Goal: Find contact information: Find contact information

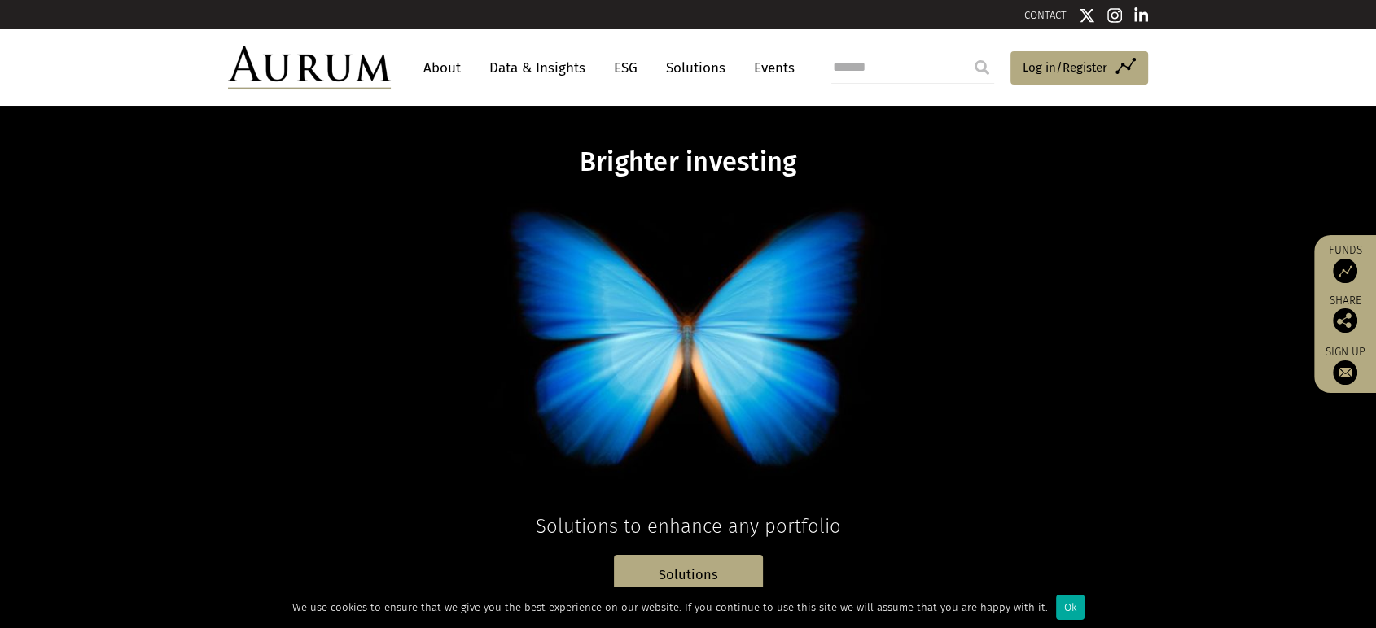
click at [446, 70] on link "About" at bounding box center [442, 68] width 54 height 30
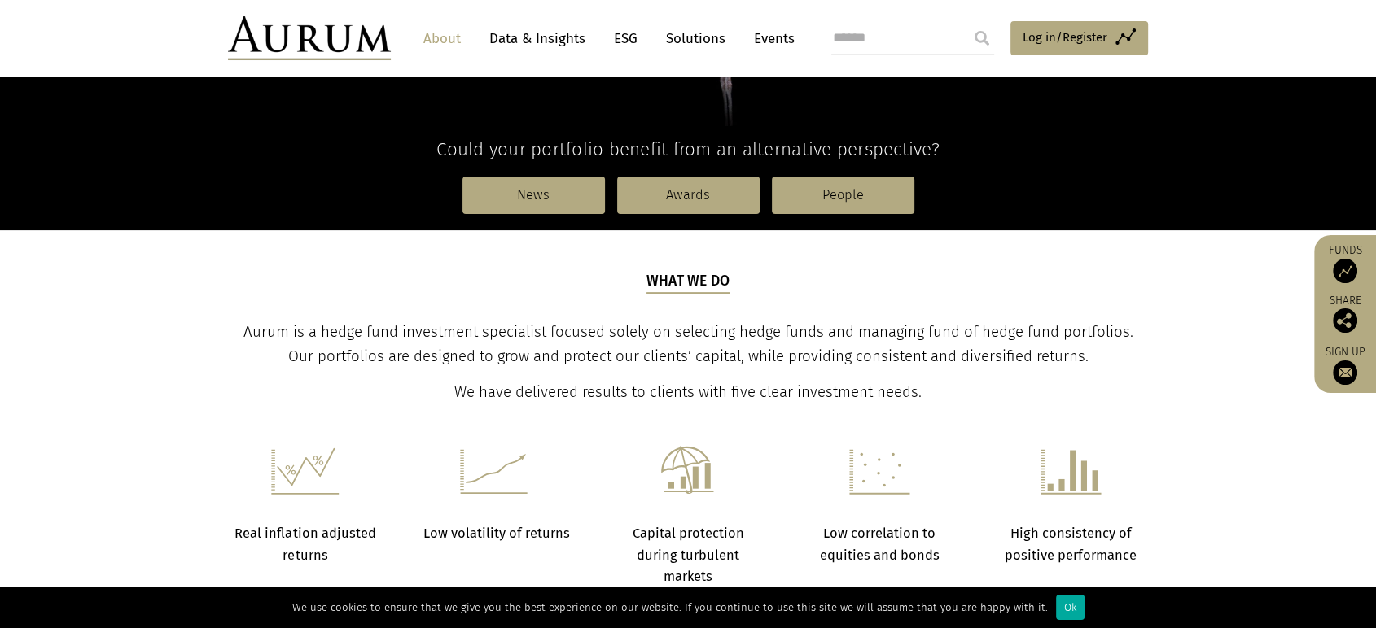
scroll to position [452, 0]
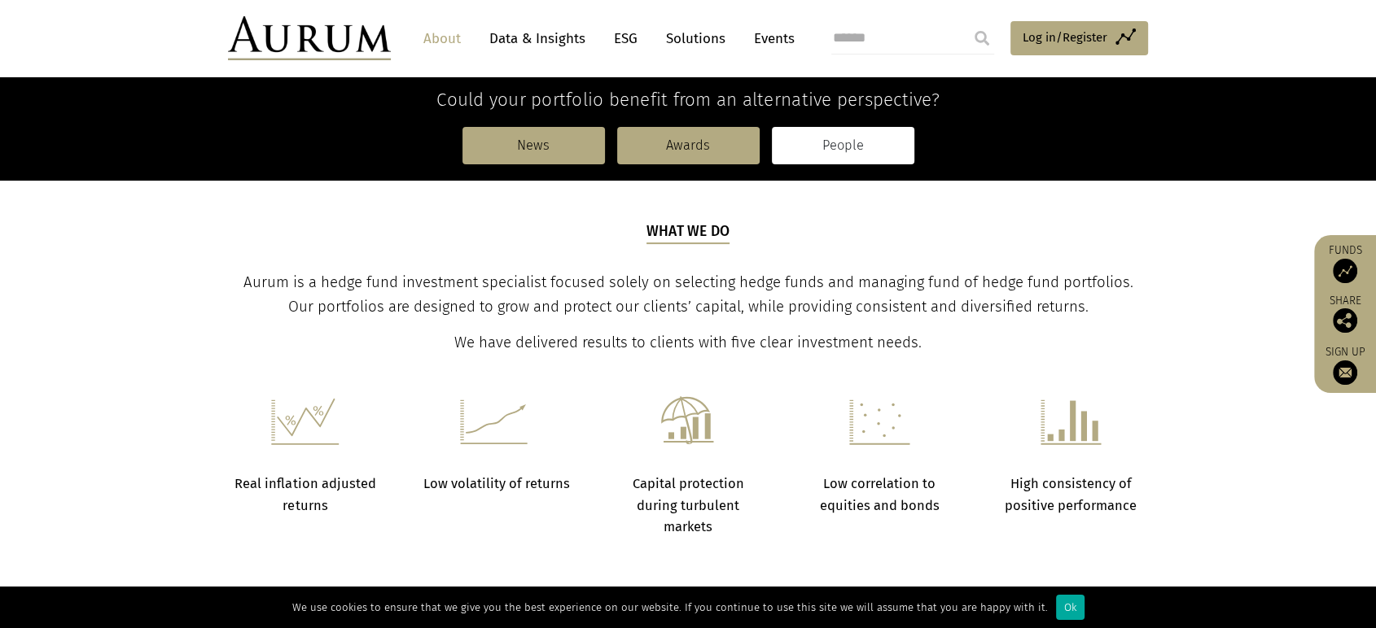
click at [825, 155] on link "People" at bounding box center [843, 145] width 142 height 37
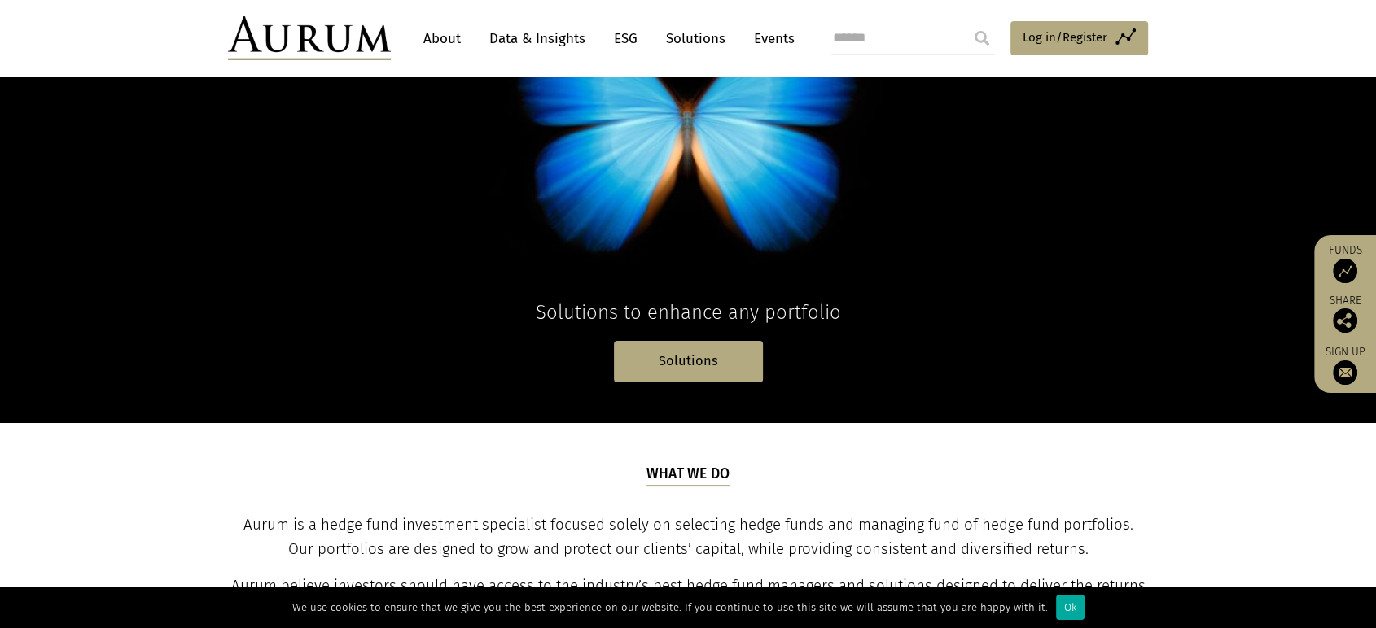
scroll to position [452, 0]
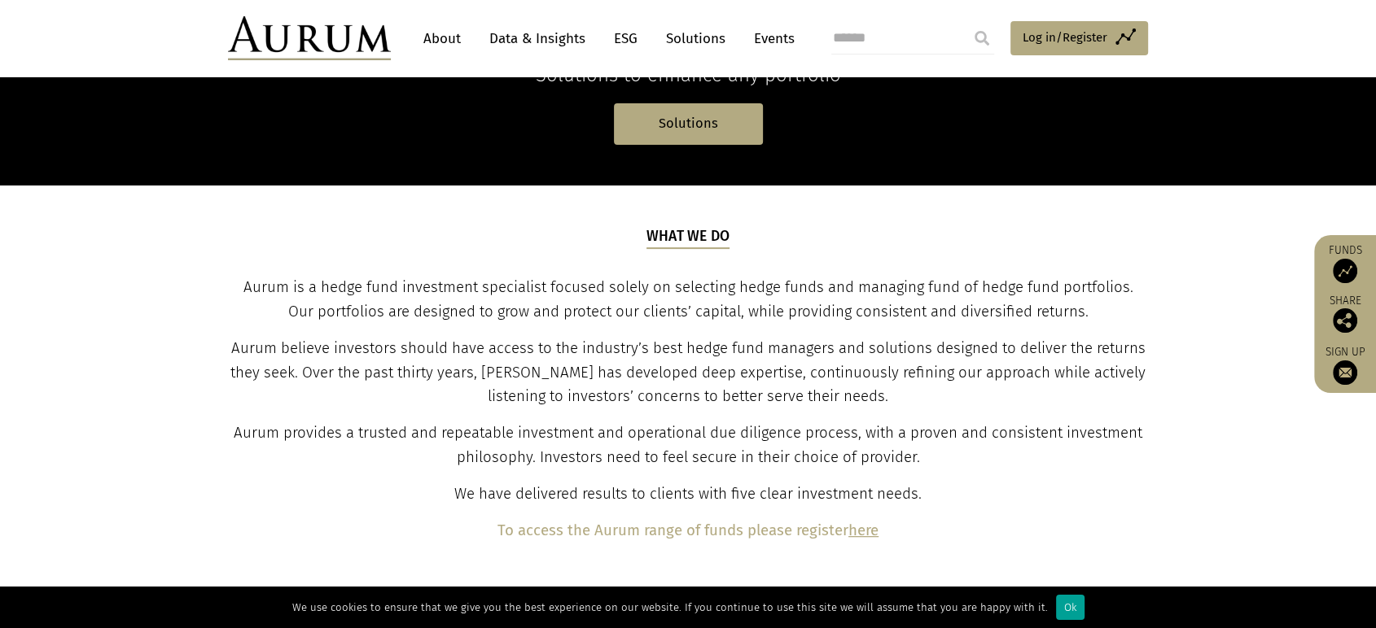
click at [1056, 616] on div "Ok" at bounding box center [1070, 607] width 28 height 25
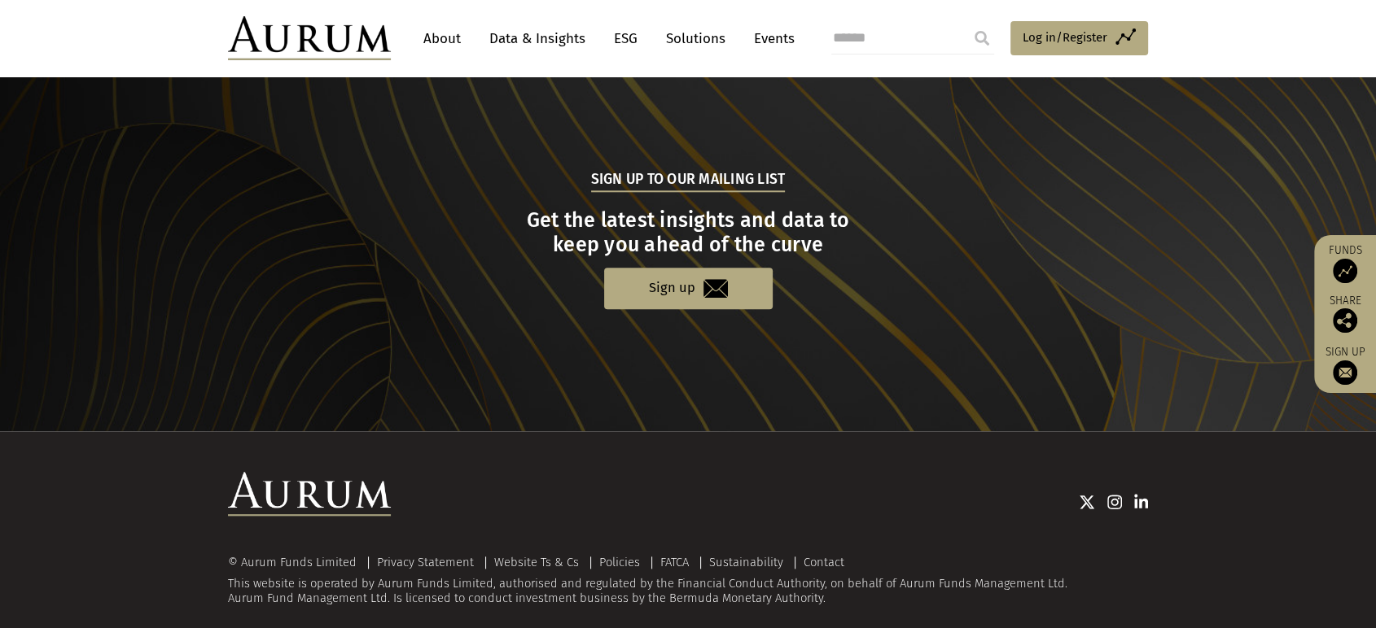
scroll to position [1646, 0]
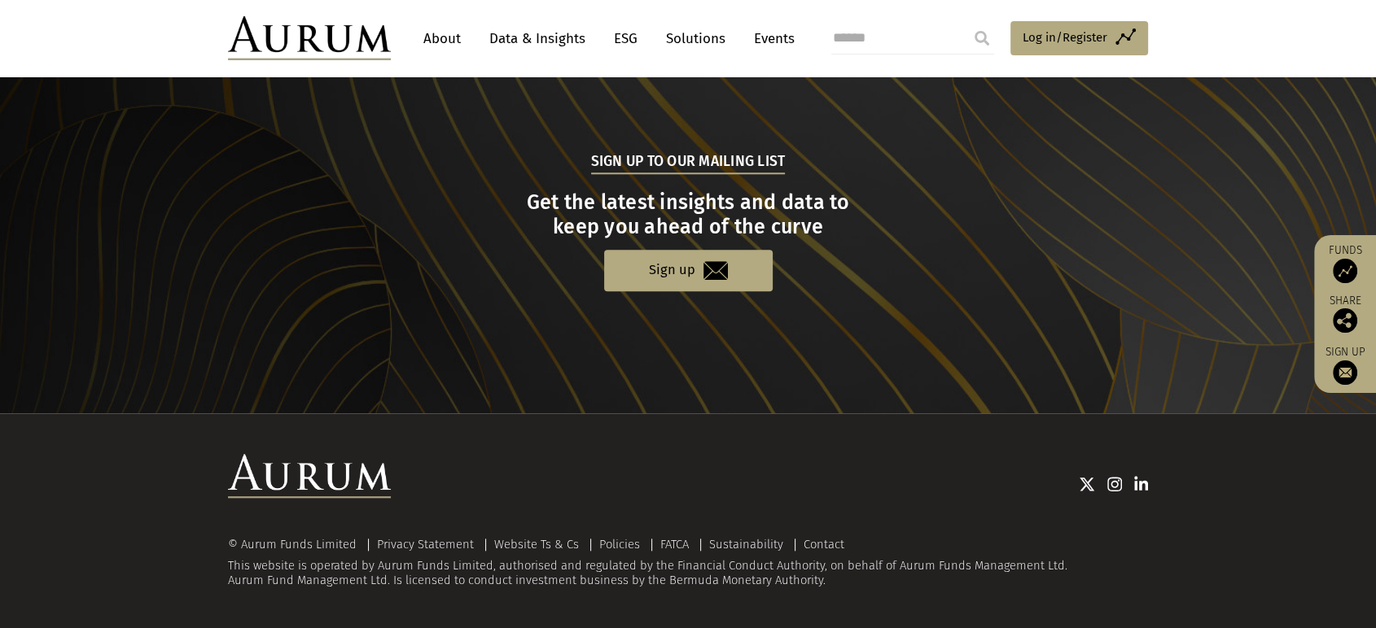
click at [847, 539] on li "Contact" at bounding box center [823, 545] width 58 height 12
click at [838, 541] on link "Contact" at bounding box center [823, 544] width 41 height 15
